Goal: Obtain resource: Download file/media

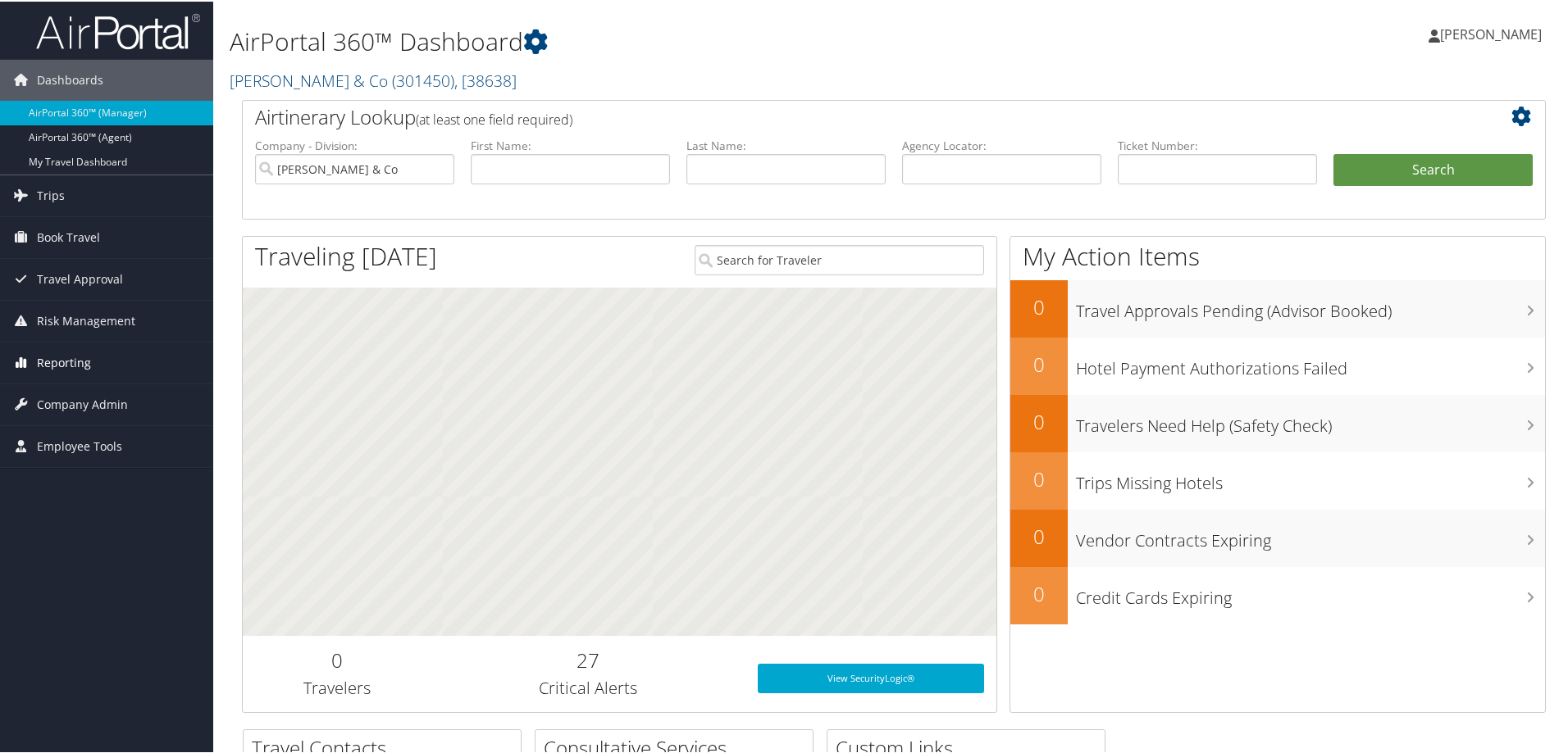
click at [77, 357] on span "Reporting" at bounding box center [64, 361] width 55 height 41
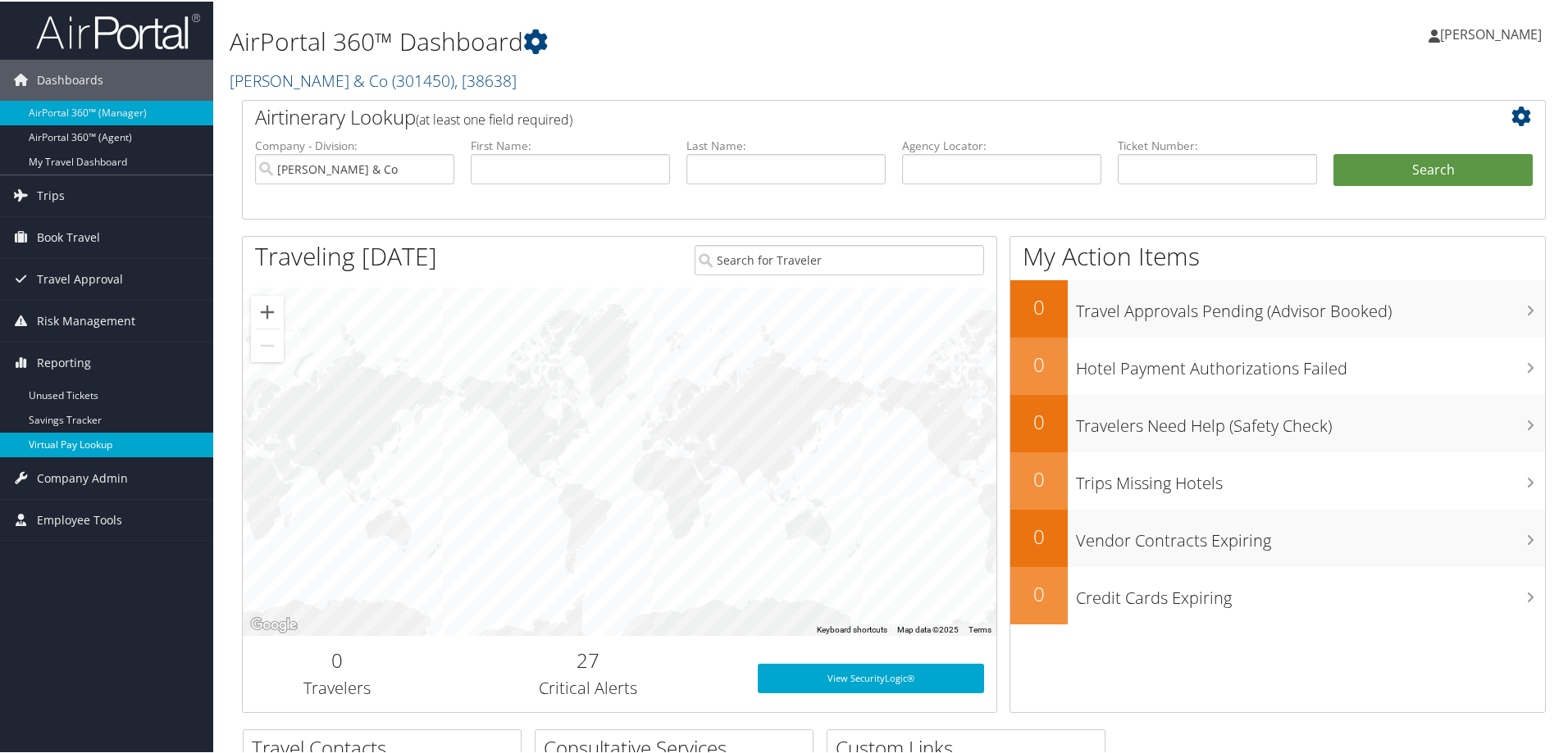
click at [82, 441] on link "Virtual Pay Lookup" at bounding box center [106, 443] width 213 height 25
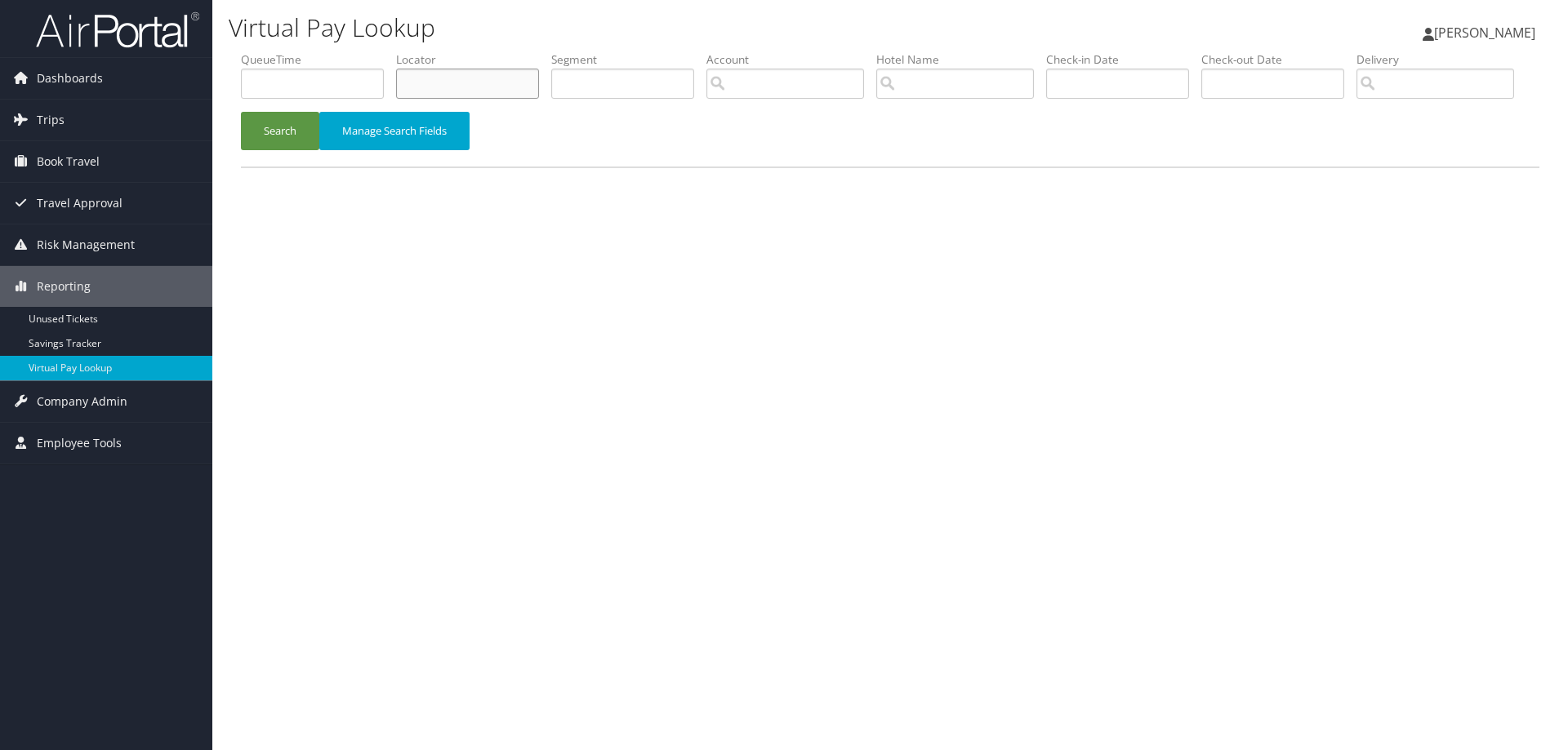
click at [462, 84] on input "text" at bounding box center [468, 83] width 143 height 31
paste input "DHCJDR"
type input "DHCJDR"
click at [281, 150] on button "Search" at bounding box center [280, 130] width 78 height 39
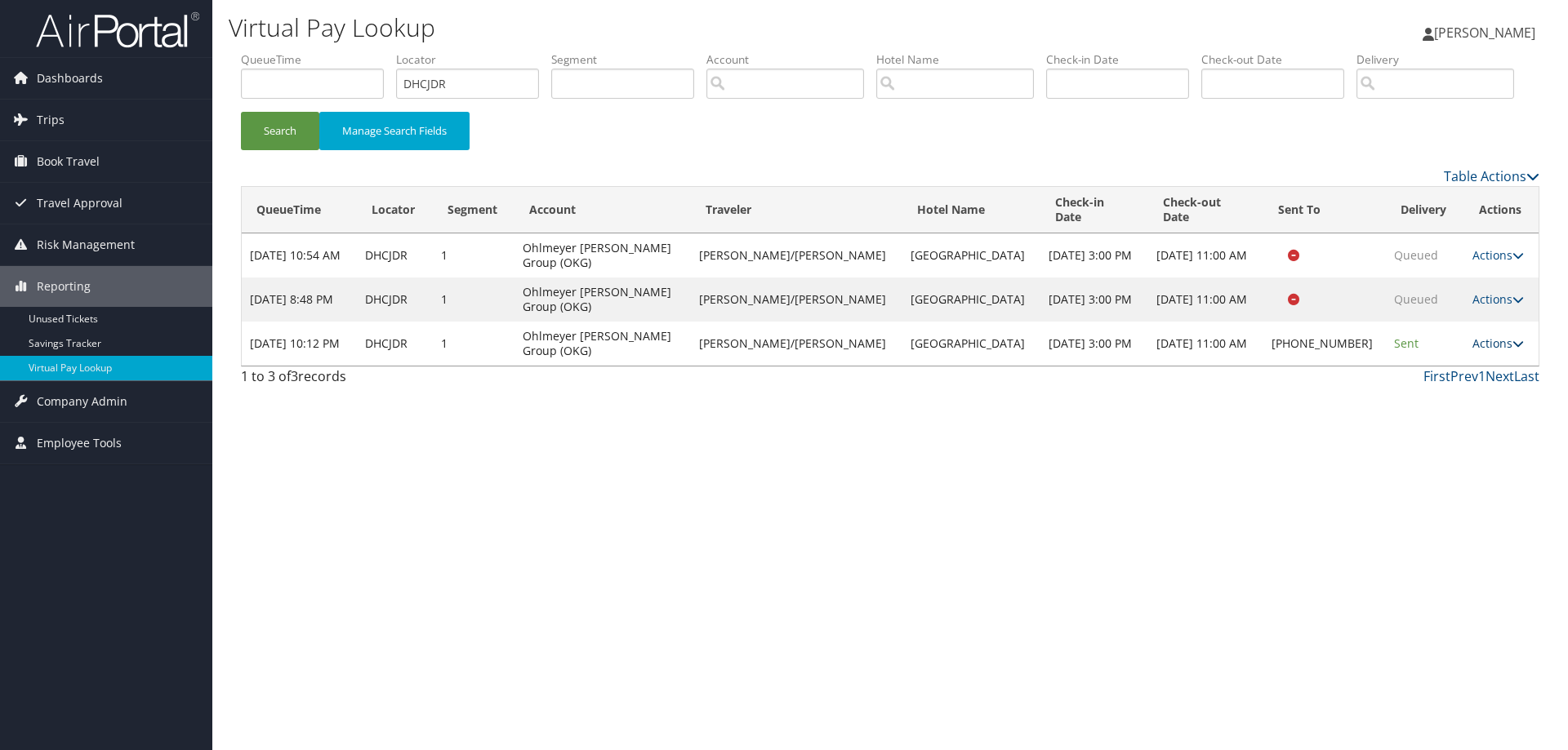
click at [1513, 350] on icon at bounding box center [1519, 344] width 12 height 12
click at [1429, 394] on link "Logs" at bounding box center [1441, 380] width 139 height 28
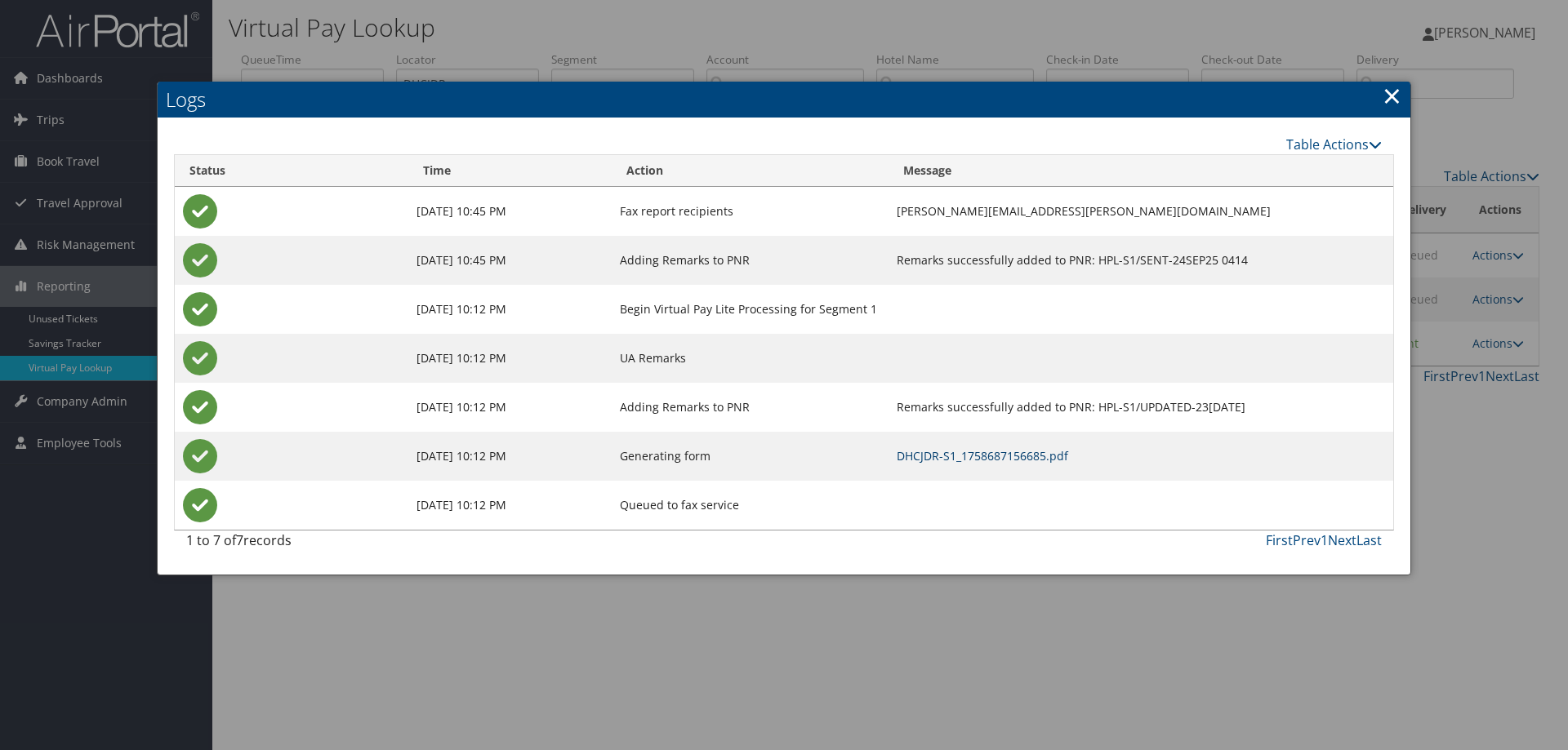
click at [910, 458] on link "DHCJDR-S1_1758687156685.pdf" at bounding box center [983, 457] width 172 height 16
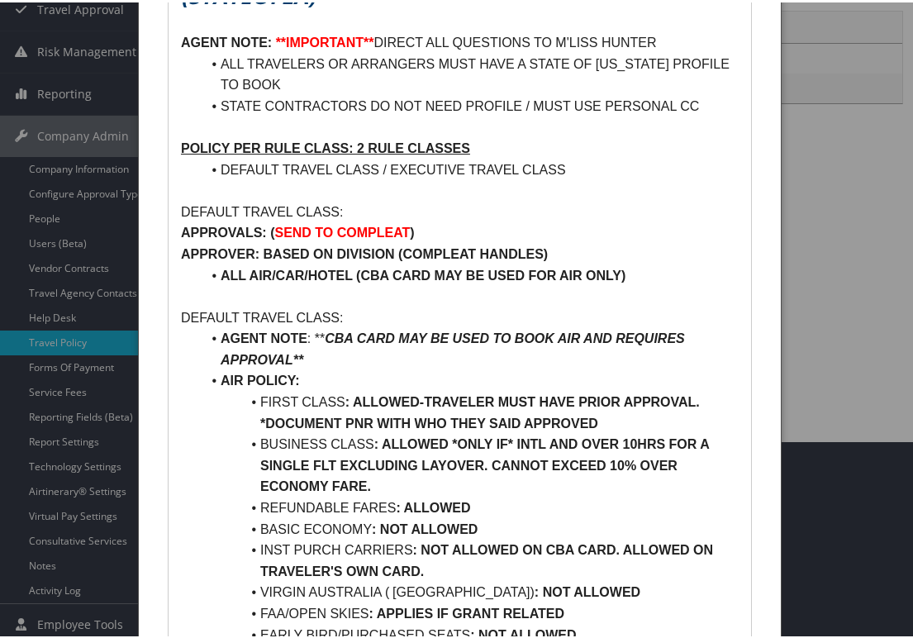
scroll to position [248, 0]
